Goal: Transaction & Acquisition: Purchase product/service

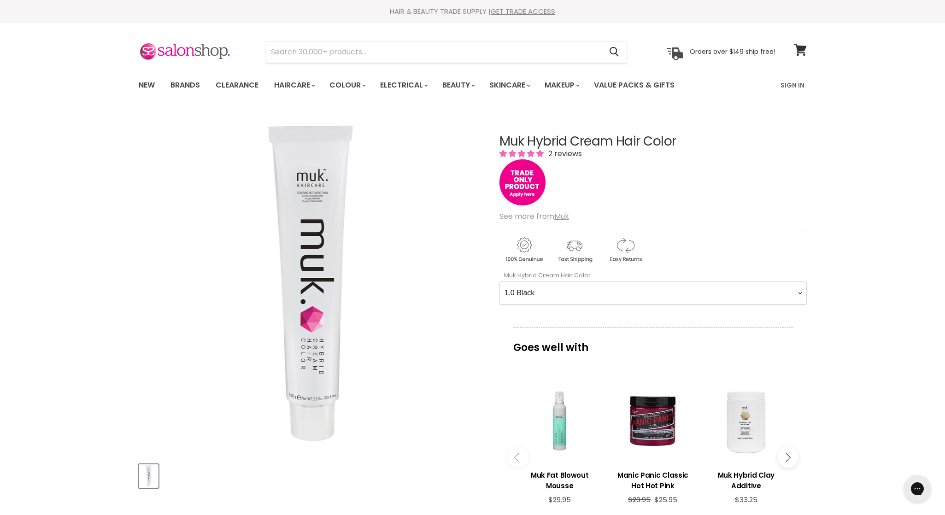
select Color-0-0 "4.11 Medium Intense [PERSON_NAME]"
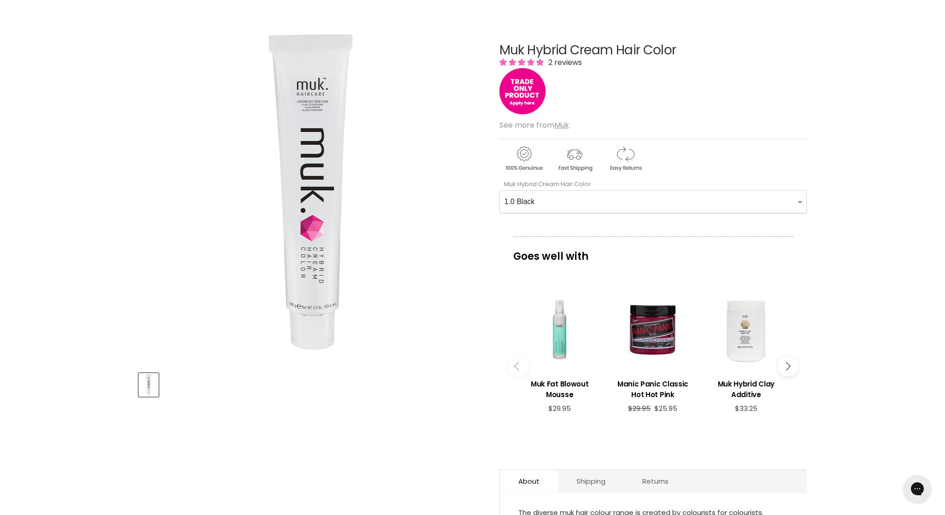
scroll to position [91, 0]
click at [787, 363] on icon "Main content" at bounding box center [786, 367] width 8 height 8
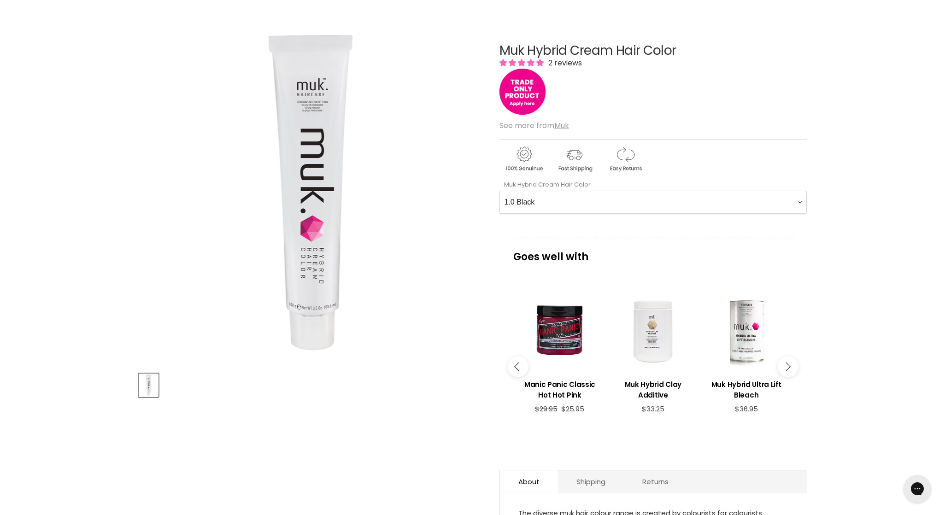
click at [787, 363] on icon "Main content" at bounding box center [786, 367] width 8 height 8
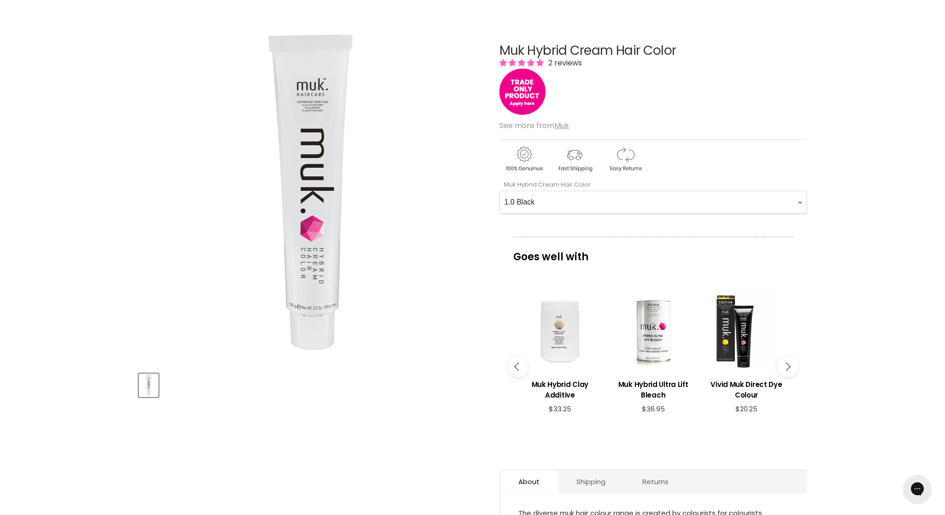
click at [787, 363] on icon "Main content" at bounding box center [786, 367] width 8 height 8
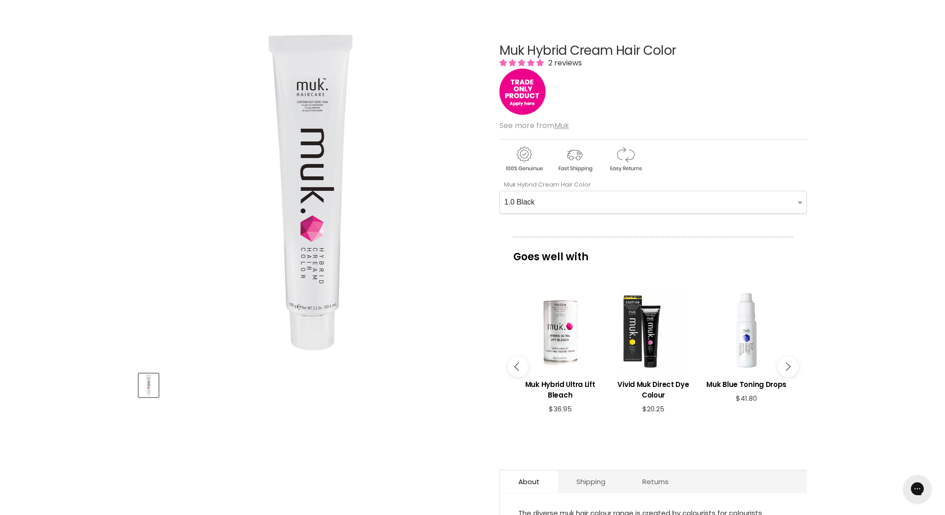
click at [787, 363] on icon "Main content" at bounding box center [786, 367] width 8 height 8
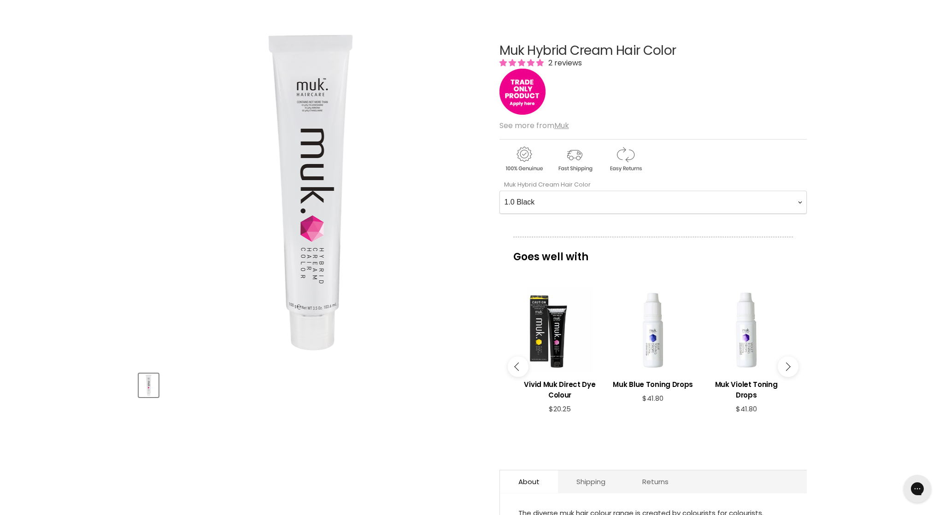
click at [787, 363] on icon "Main content" at bounding box center [786, 367] width 8 height 8
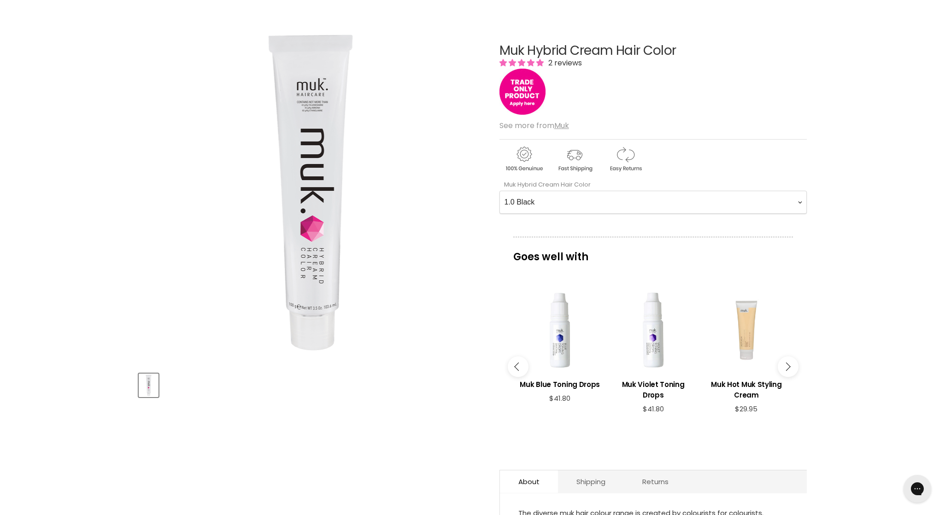
click at [787, 363] on icon "Main content" at bounding box center [786, 367] width 8 height 8
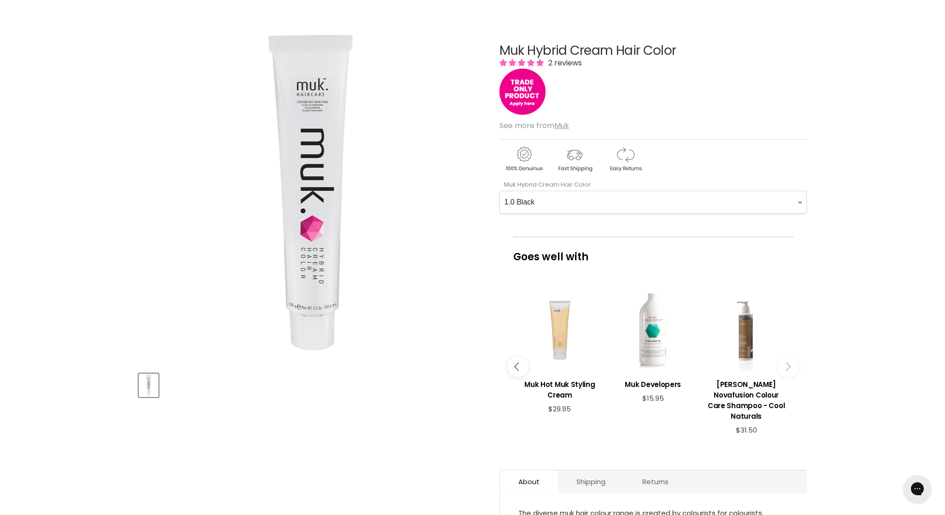
click at [787, 363] on icon "Main content" at bounding box center [786, 367] width 8 height 8
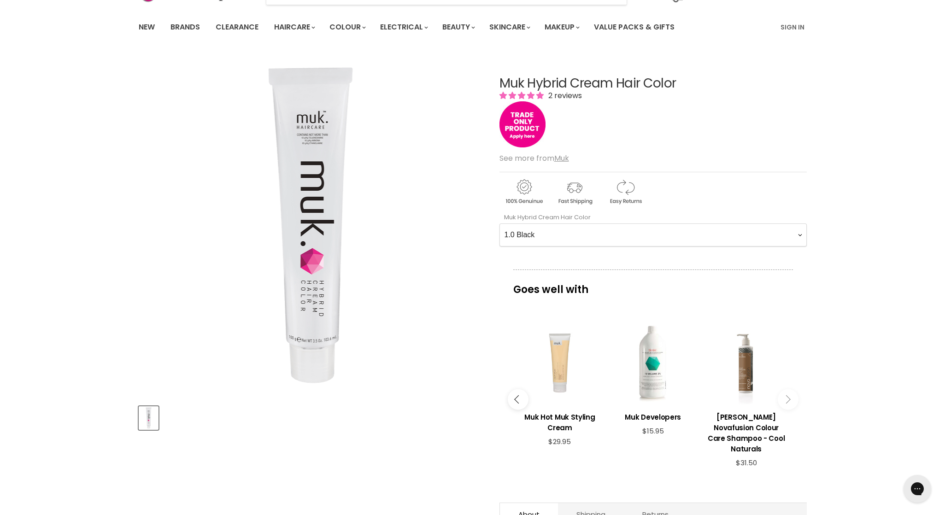
scroll to position [58, 0]
click at [519, 121] on img "Main content" at bounding box center [522, 124] width 46 height 46
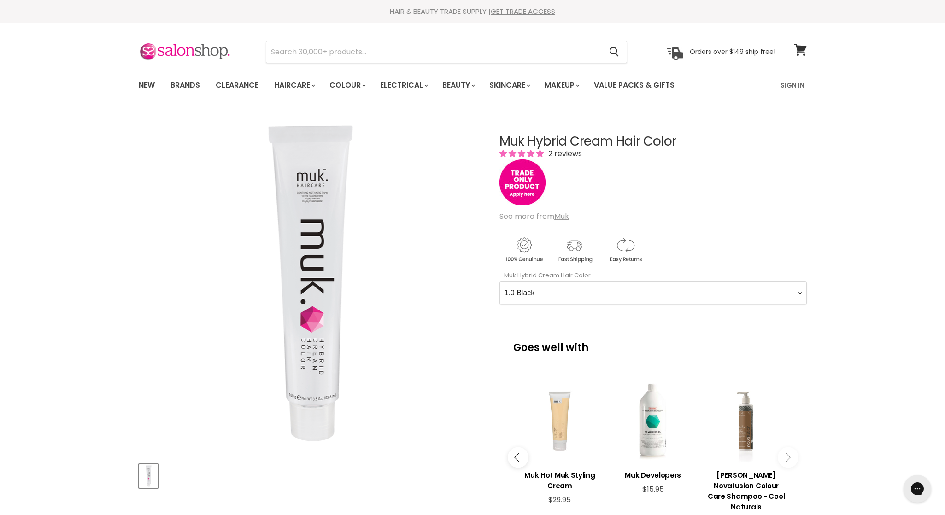
scroll to position [0, 0]
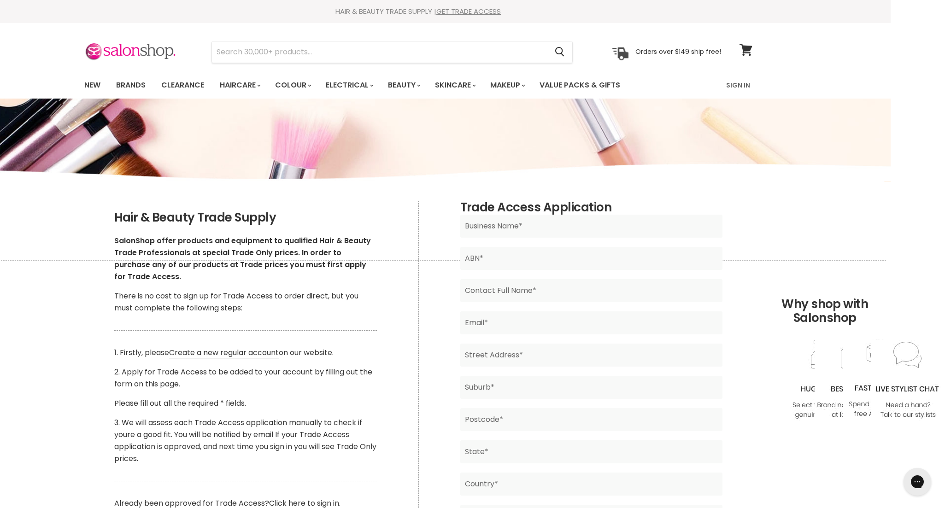
scroll to position [0, 54]
